Goal: Obtain resource: Obtain resource

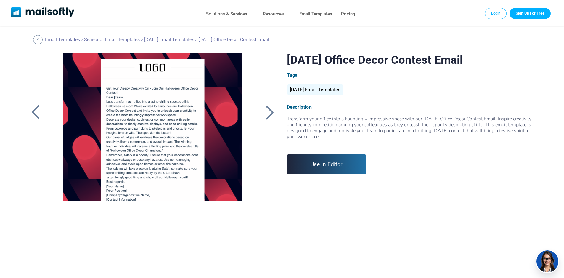
click at [316, 89] on div "[DATE] Email Templates" at bounding box center [315, 90] width 57 height 12
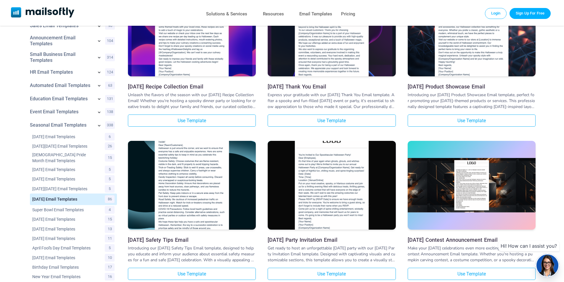
scroll to position [148, 0]
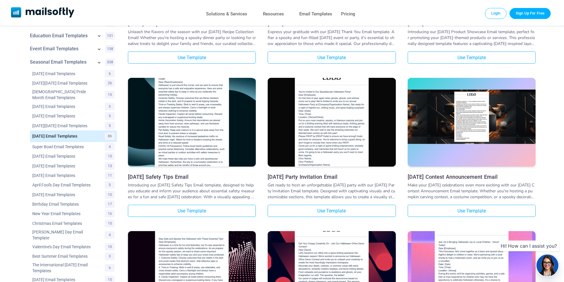
click at [462, 115] on img at bounding box center [471, 117] width 128 height 54
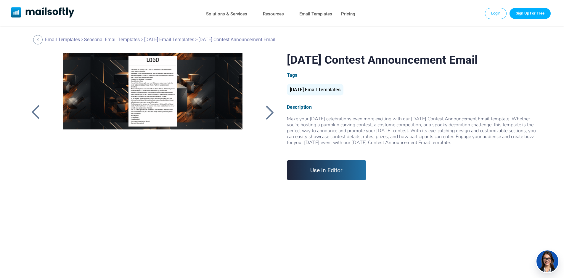
click at [189, 83] on div at bounding box center [152, 127] width 199 height 148
